Goal: Use online tool/utility: Utilize a website feature to perform a specific function

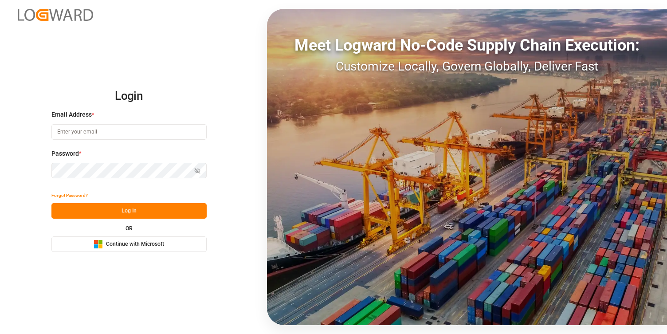
click at [173, 247] on button "Microsoft Logo Continue with Microsoft" at bounding box center [128, 244] width 155 height 16
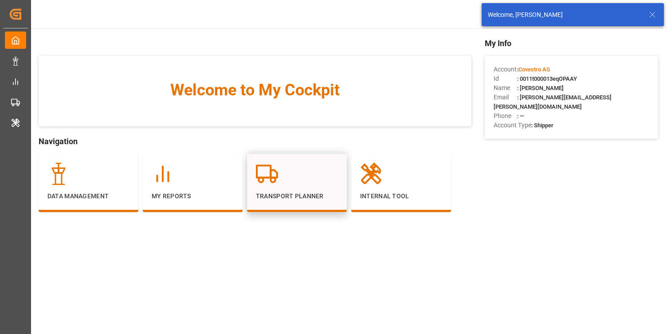
click at [274, 200] on p "Transport Planner" at bounding box center [297, 196] width 82 height 9
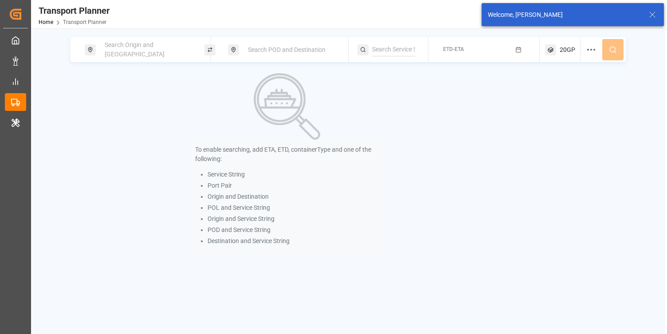
click at [177, 47] on div "Search Origin and POL" at bounding box center [147, 50] width 96 height 26
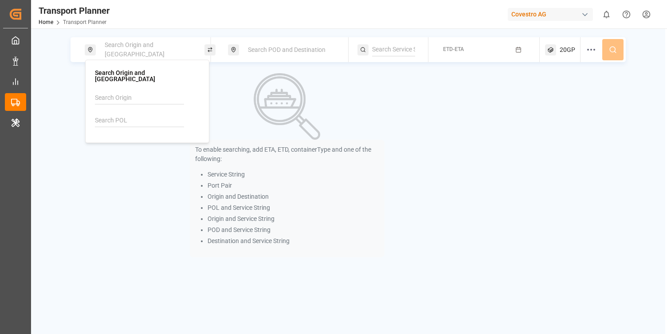
click at [146, 114] on input at bounding box center [139, 120] width 89 height 13
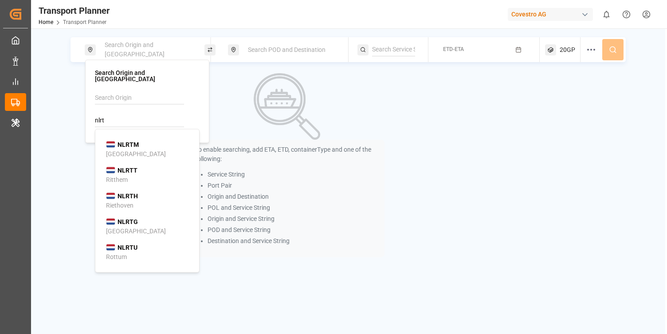
click at [152, 140] on div "NLRTM Rotterdam" at bounding box center [149, 149] width 86 height 19
type input "NLRTM"
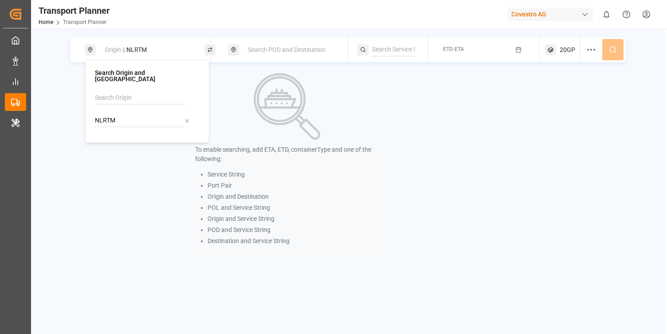
click at [309, 53] on span "Search POD and Destination" at bounding box center [287, 49] width 78 height 7
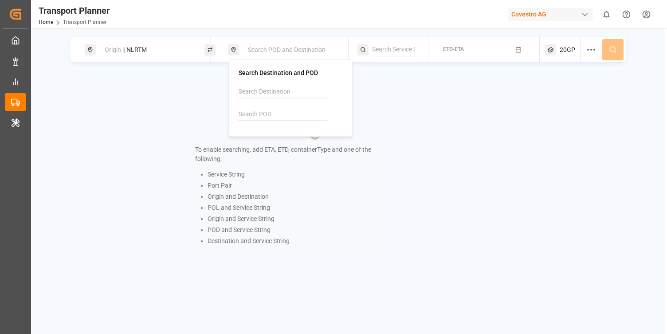
click at [271, 109] on input at bounding box center [283, 114] width 89 height 13
click at [276, 142] on span "JPSMZ" at bounding box center [271, 137] width 21 height 9
type input "JPSMZ"
click at [466, 48] on button "ETD-ETA" at bounding box center [484, 49] width 101 height 17
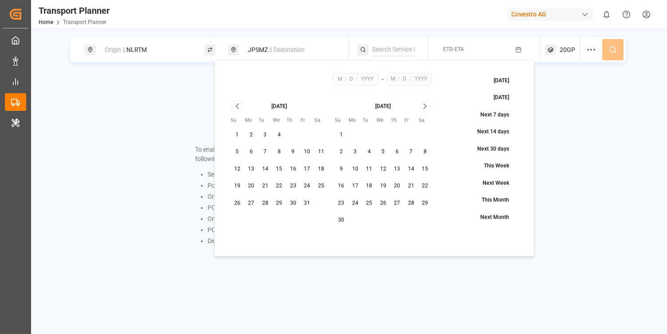
click at [236, 166] on button "12" at bounding box center [237, 169] width 14 height 14
type input "10"
type input "12"
type input "2025"
click at [425, 106] on icon "Go to next month" at bounding box center [425, 106] width 10 height 11
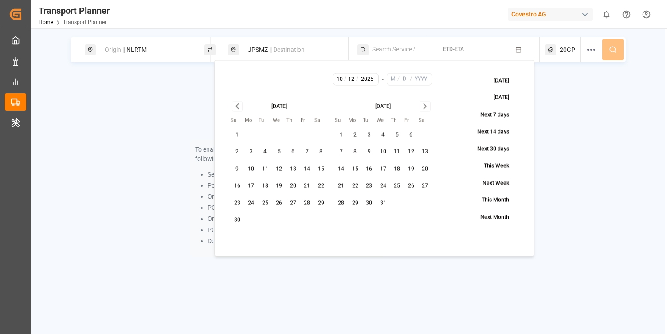
click at [425, 106] on icon "Go to next month" at bounding box center [425, 106] width 10 height 11
click at [282, 201] on button "31" at bounding box center [279, 203] width 14 height 14
type input "12"
type input "31"
type input "2025"
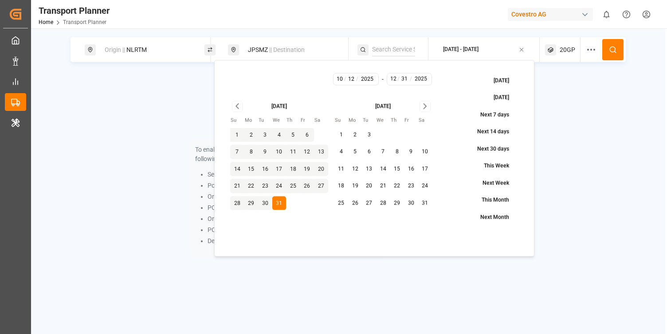
click at [586, 132] on div "To enable searching, add ETA, ETD, containerType and one of the following: Serv…" at bounding box center [348, 165] width 555 height 184
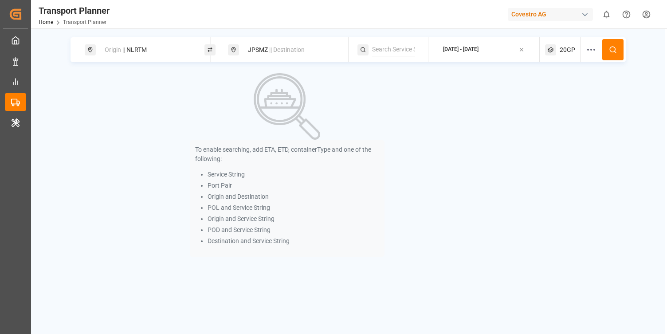
click at [563, 51] on span "20GP" at bounding box center [568, 49] width 16 height 9
click at [576, 94] on icon "button" at bounding box center [579, 92] width 6 height 6
click at [557, 93] on span "Select Container Type..." at bounding box center [555, 92] width 58 height 8
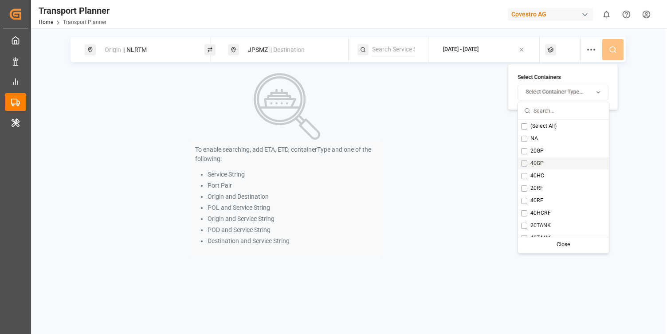
click at [535, 161] on span "40GP" at bounding box center [536, 163] width 13 height 8
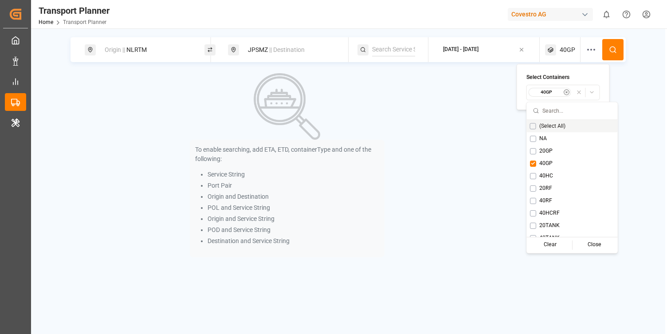
click at [617, 47] on button at bounding box center [612, 49] width 21 height 21
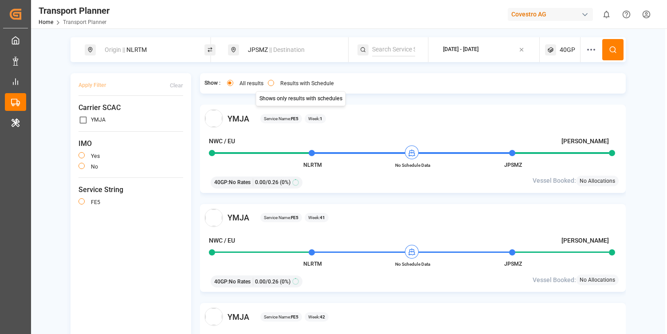
click at [272, 84] on button "Results with Schedule" at bounding box center [271, 83] width 6 height 6
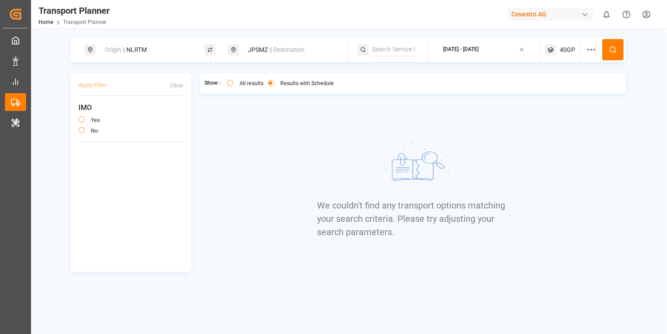
click at [506, 49] on button "2025-10-12 - 2025-12-31" at bounding box center [484, 49] width 101 height 17
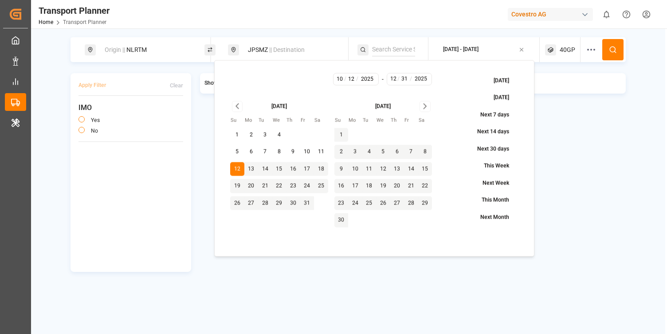
click at [422, 109] on icon "Go to next month" at bounding box center [425, 106] width 10 height 11
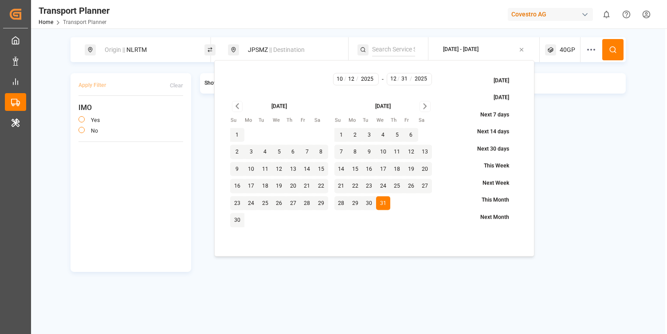
click at [422, 109] on icon "Go to next month" at bounding box center [425, 106] width 10 height 11
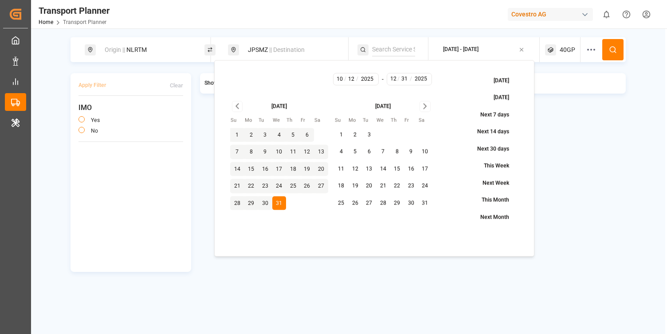
click at [422, 109] on icon "Go to next month" at bounding box center [425, 106] width 10 height 11
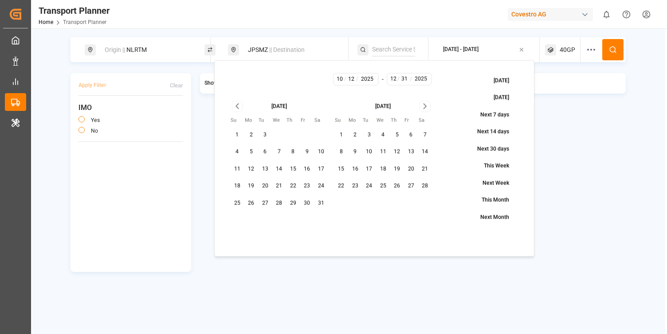
click at [424, 182] on button "28" at bounding box center [425, 186] width 14 height 14
type input "2"
type input "28"
type input "2026"
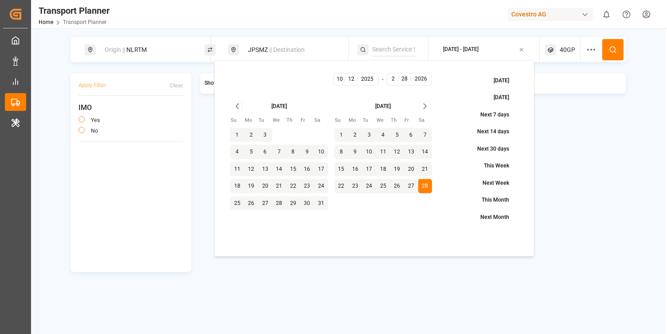
click at [614, 49] on icon at bounding box center [613, 50] width 8 height 8
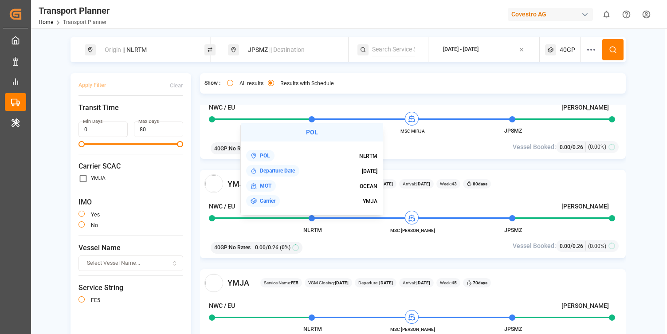
scroll to position [136, 0]
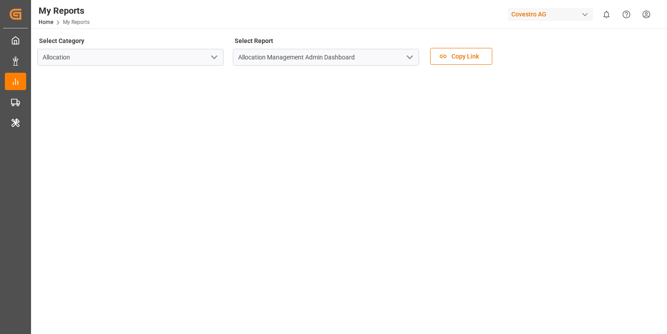
click at [209, 57] on icon "open menu" at bounding box center [214, 57] width 11 height 11
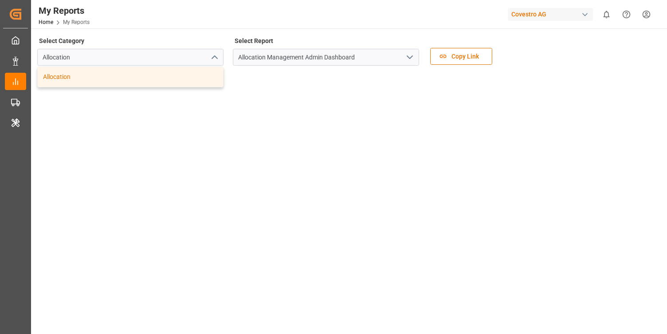
click at [209, 57] on icon "close menu" at bounding box center [214, 57] width 11 height 11
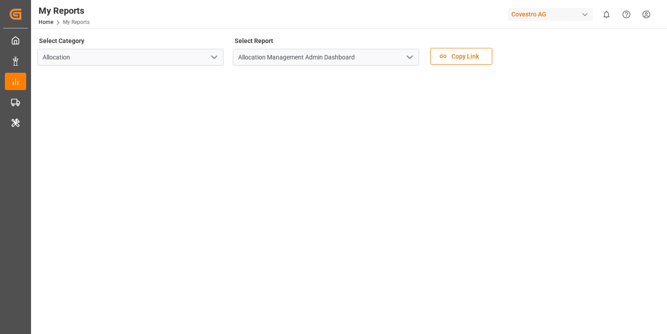
click at [412, 59] on icon "open menu" at bounding box center [409, 57] width 11 height 11
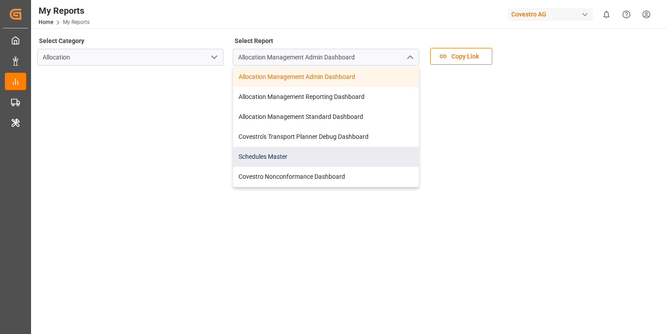
click at [270, 155] on div "Schedules Master" at bounding box center [325, 157] width 185 height 20
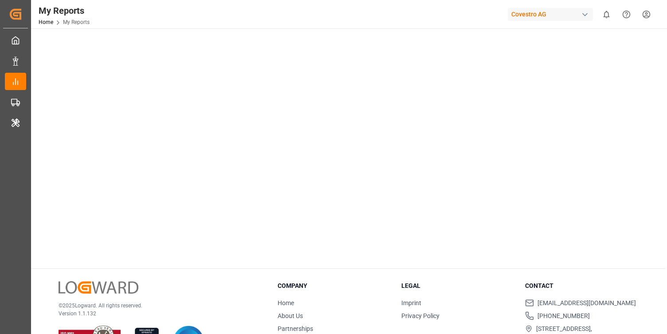
scroll to position [202, 0]
